Goal: Check status: Check status

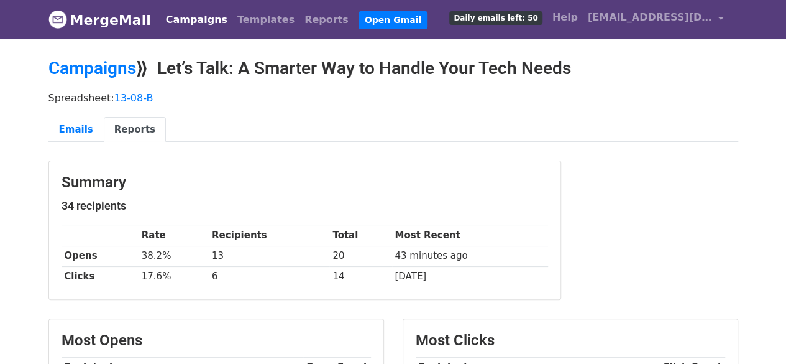
click at [193, 20] on link "Campaigns" at bounding box center [196, 19] width 71 height 25
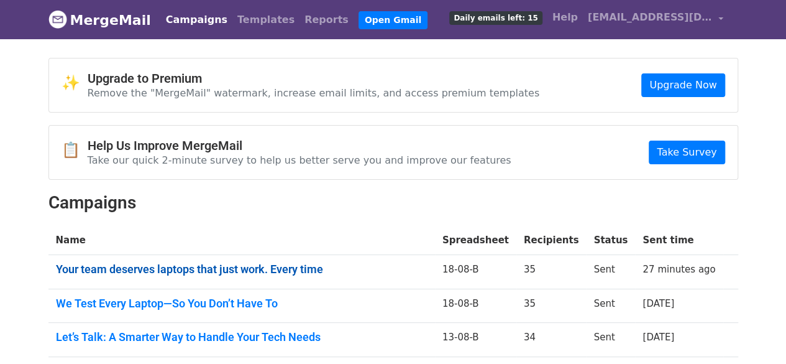
click at [246, 269] on link "Your team deserves laptops that just work. Every time" at bounding box center [242, 269] width 372 height 14
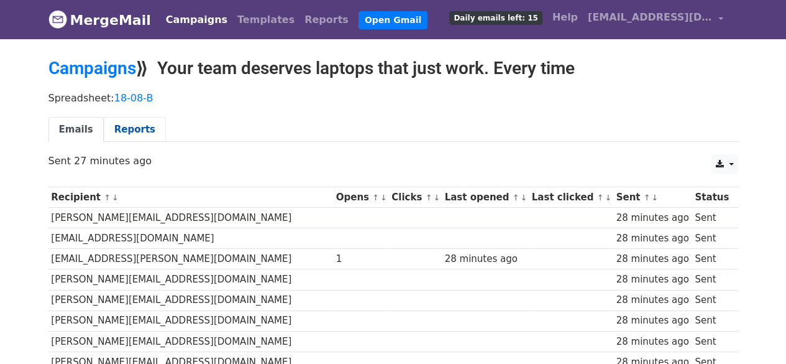
click at [131, 117] on link "Reports" at bounding box center [135, 129] width 62 height 25
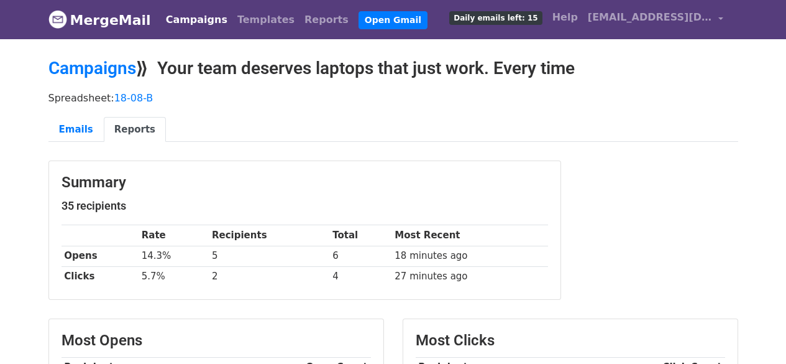
click at [129, 121] on link "Reports" at bounding box center [135, 129] width 62 height 25
